Goal: Task Accomplishment & Management: Manage account settings

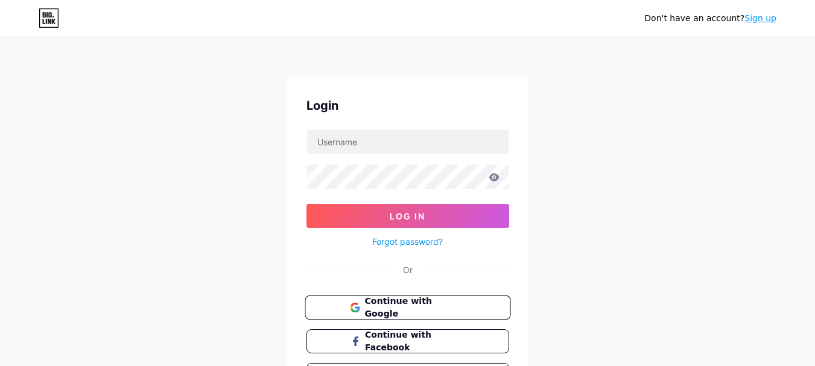
click at [383, 307] on span "Continue with Google" at bounding box center [415, 308] width 101 height 26
